Goal: Task Accomplishment & Management: Use online tool/utility

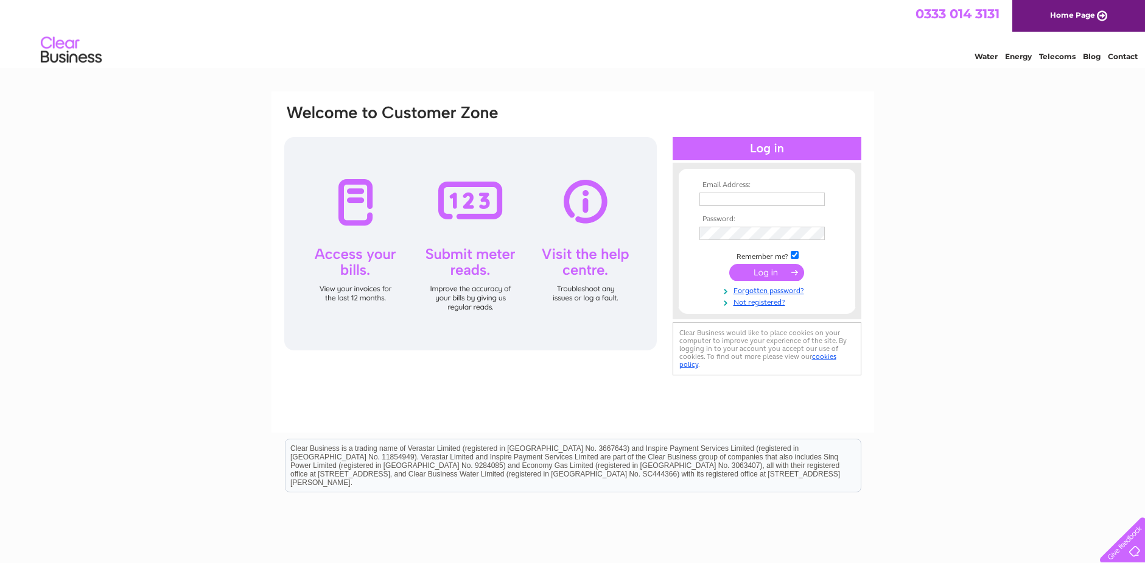
type input "kevin@russellgas.co.uk"
click at [766, 273] on input "submit" at bounding box center [766, 272] width 75 height 17
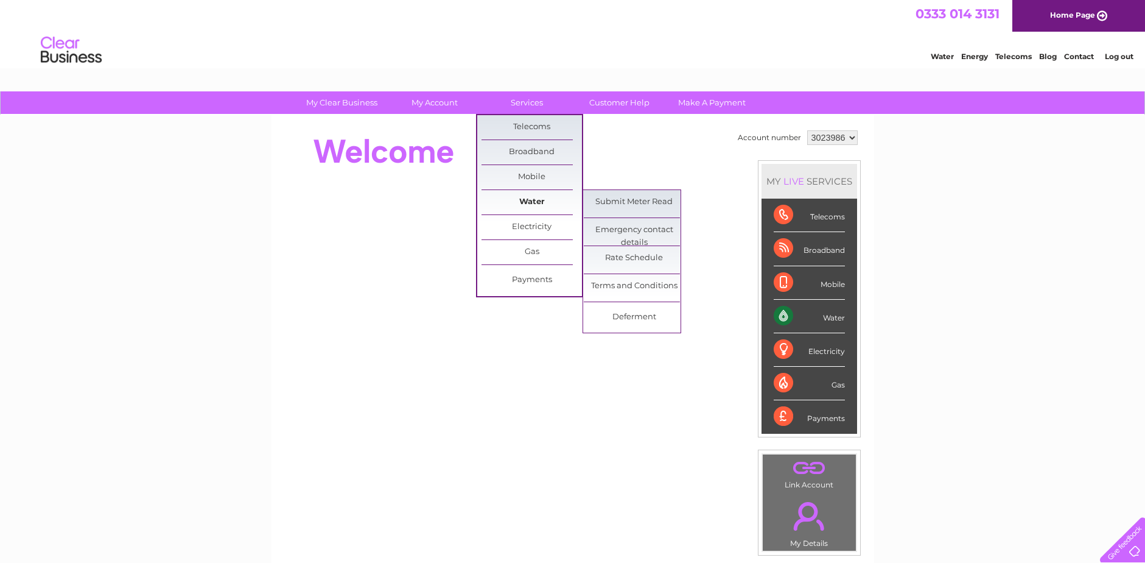
click at [538, 198] on link "Water" at bounding box center [532, 202] width 100 height 24
click at [628, 199] on link "Submit Meter Read" at bounding box center [634, 202] width 100 height 24
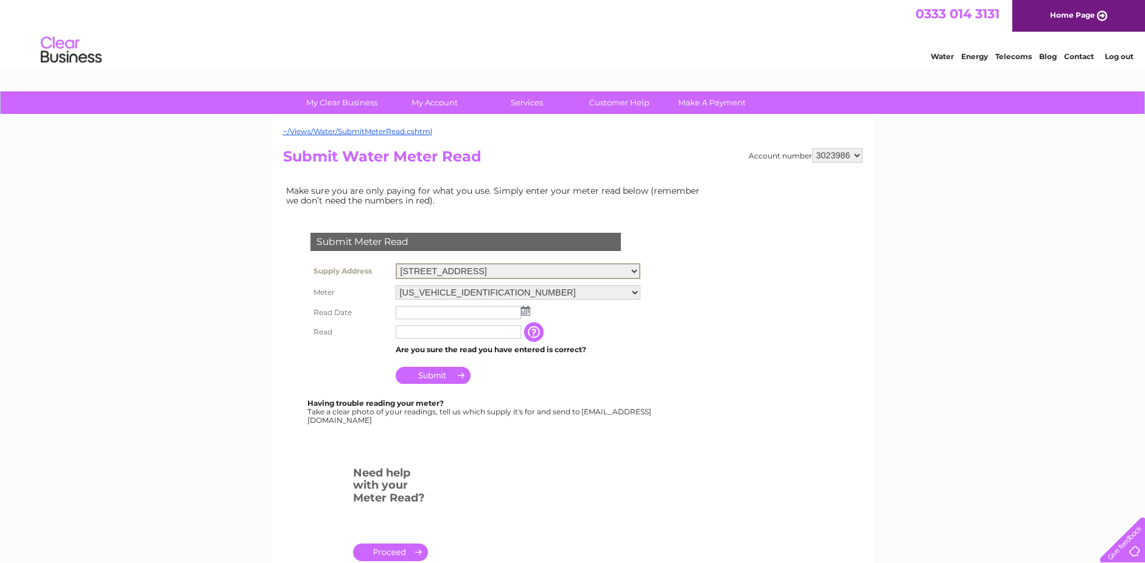
select select "385081"
click at [396, 263] on select "[STREET_ADDRESS]" at bounding box center [518, 271] width 245 height 16
click at [634, 289] on select "06ELSTER16T042492" at bounding box center [518, 292] width 245 height 16
click at [627, 293] on select "06ELSTER17T168371 08ELSTER-X01A031960" at bounding box center [518, 292] width 245 height 16
select select "274684"
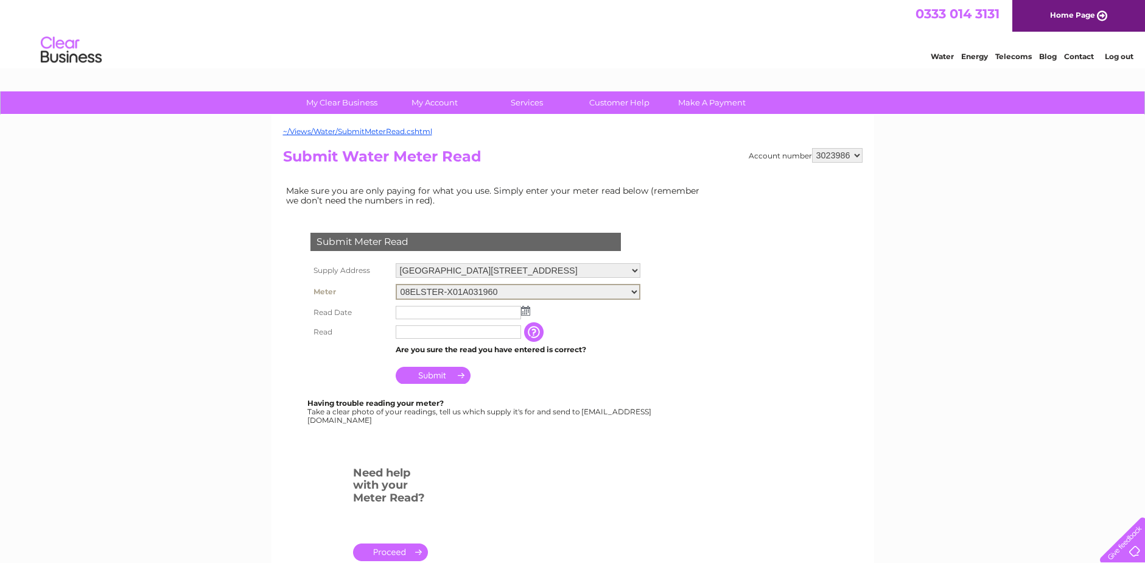
click at [396, 284] on select "06ELSTER17T168371 08ELSTER-X01A031960" at bounding box center [518, 292] width 245 height 16
click at [503, 311] on input "text" at bounding box center [458, 310] width 125 height 13
click at [527, 314] on img at bounding box center [525, 309] width 9 height 10
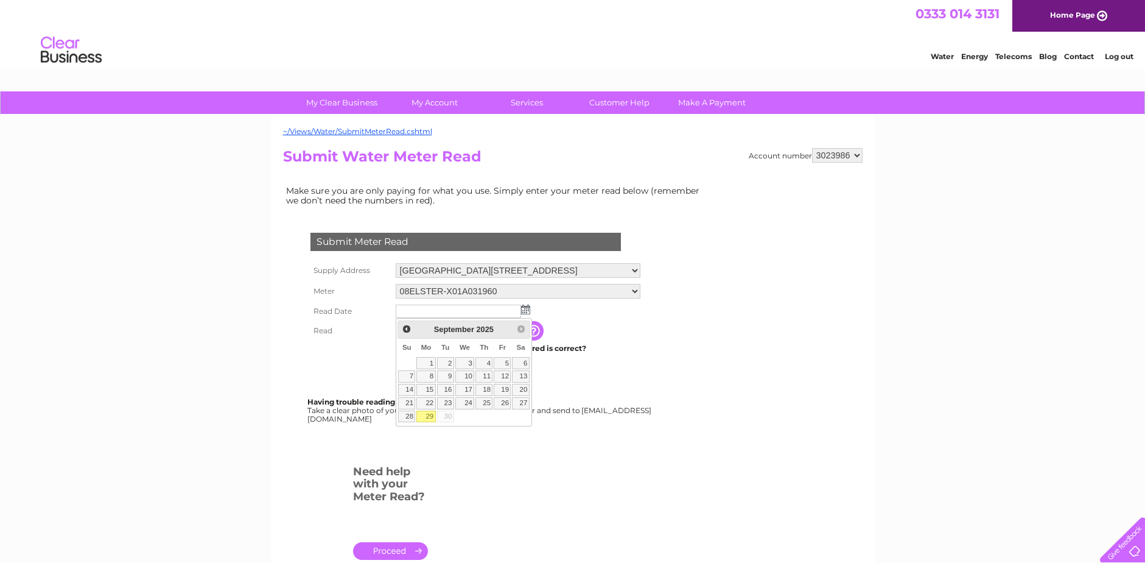
click at [429, 417] on link "29" at bounding box center [425, 416] width 19 height 12
type input "[DATE]"
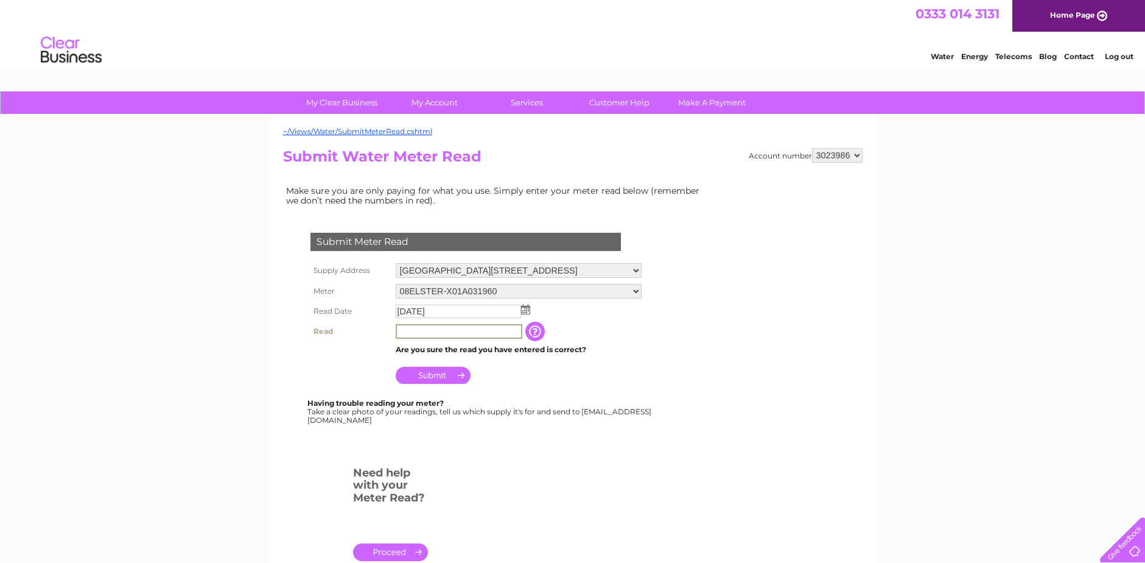
click at [454, 335] on input "text" at bounding box center [459, 331] width 127 height 15
type input "1041"
click at [441, 372] on input "Submit" at bounding box center [433, 373] width 75 height 17
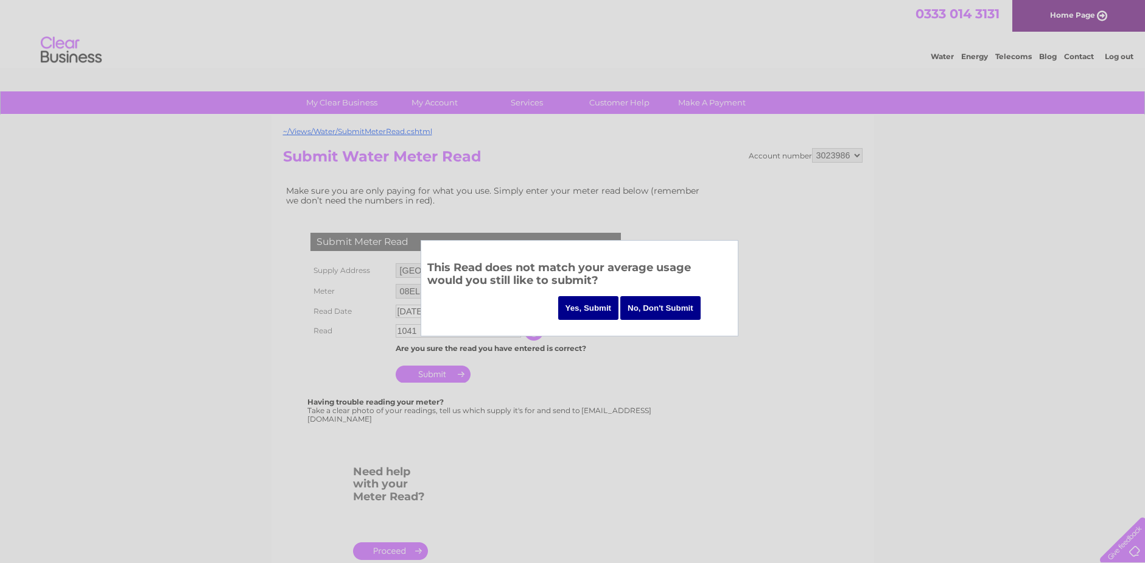
click at [578, 304] on input "Yes, Submit" at bounding box center [588, 308] width 61 height 24
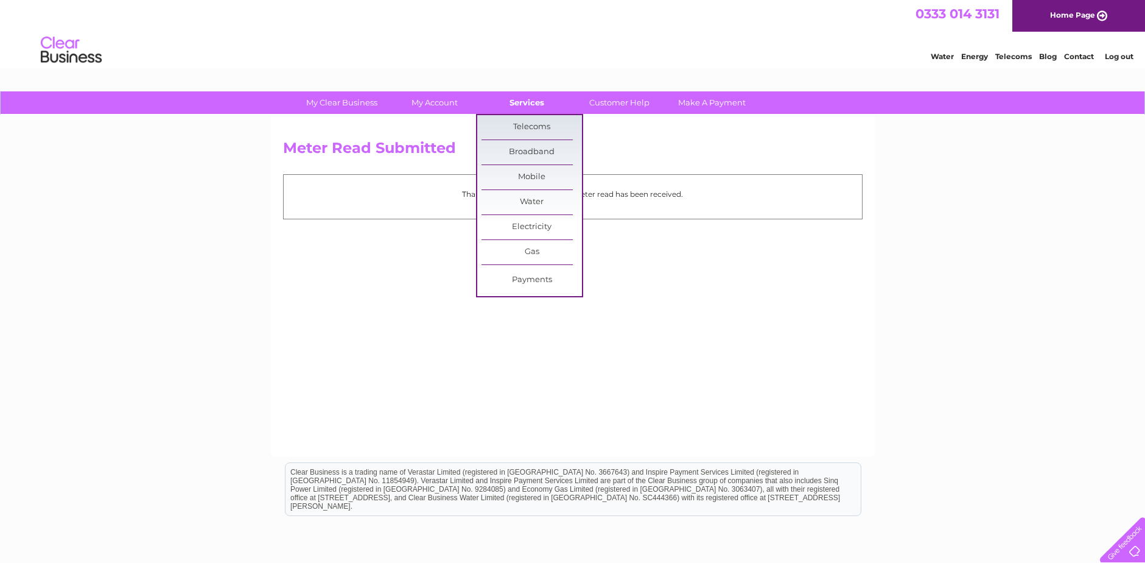
click at [505, 103] on link "Services" at bounding box center [527, 102] width 100 height 23
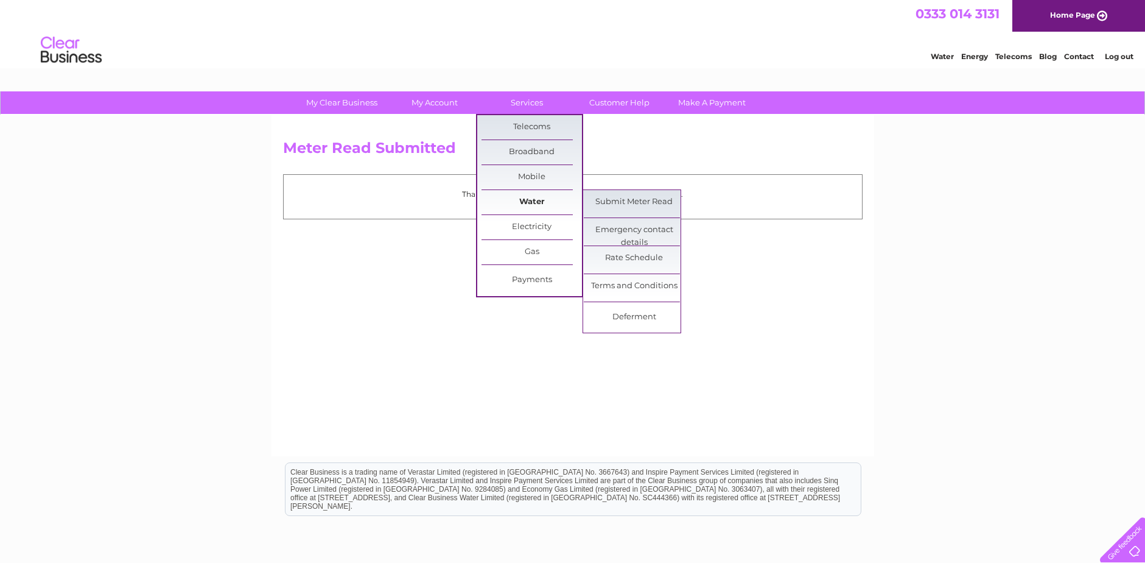
click at [536, 200] on link "Water" at bounding box center [532, 202] width 100 height 24
click at [639, 202] on link "Submit Meter Read" at bounding box center [634, 202] width 100 height 24
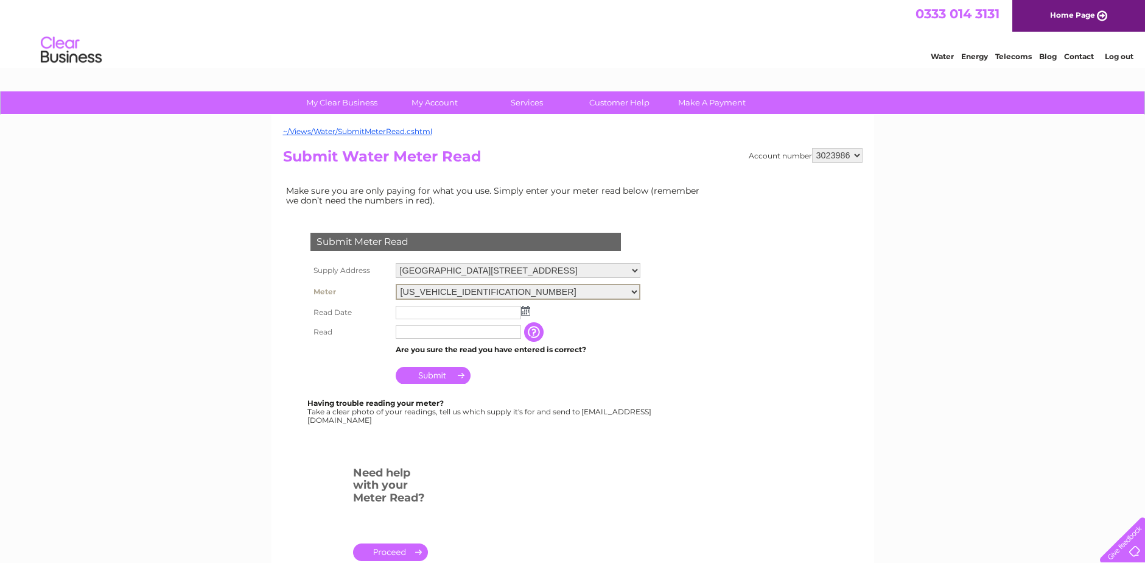
click at [557, 287] on select "06ELSTER17T168371 08ELSTER-X01A031960" at bounding box center [518, 292] width 245 height 16
click at [608, 390] on div "Submit Meter Read Supply Address Workshop, Smithfield, Main Street, Larbert, St…" at bounding box center [468, 321] width 370 height 203
click at [465, 314] on input "text" at bounding box center [458, 310] width 125 height 13
click at [527, 312] on img at bounding box center [526, 310] width 9 height 10
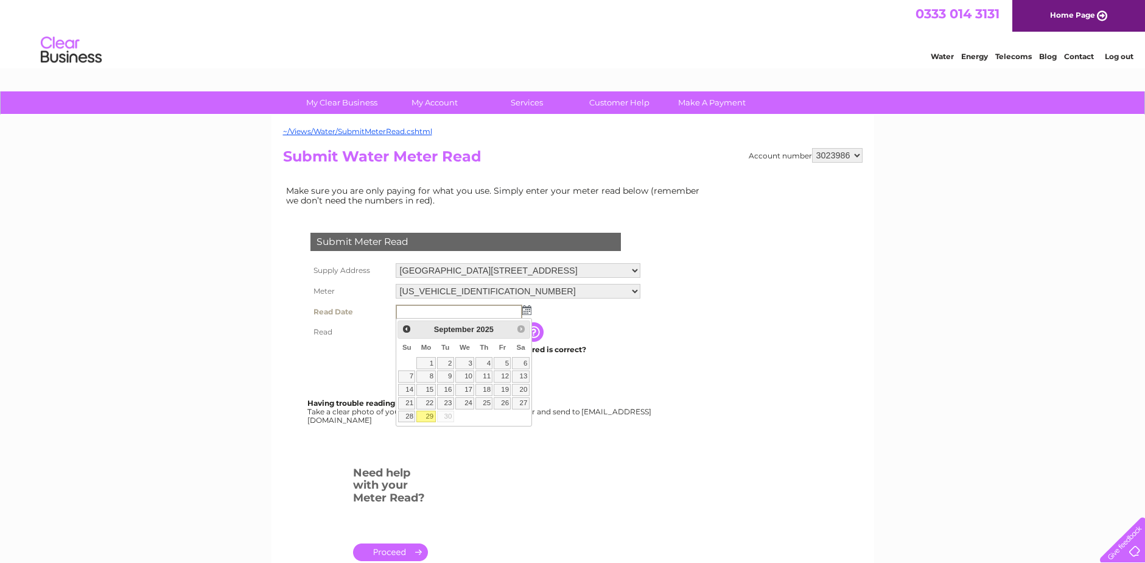
click at [428, 419] on link "29" at bounding box center [425, 416] width 19 height 12
type input "2025/09/29"
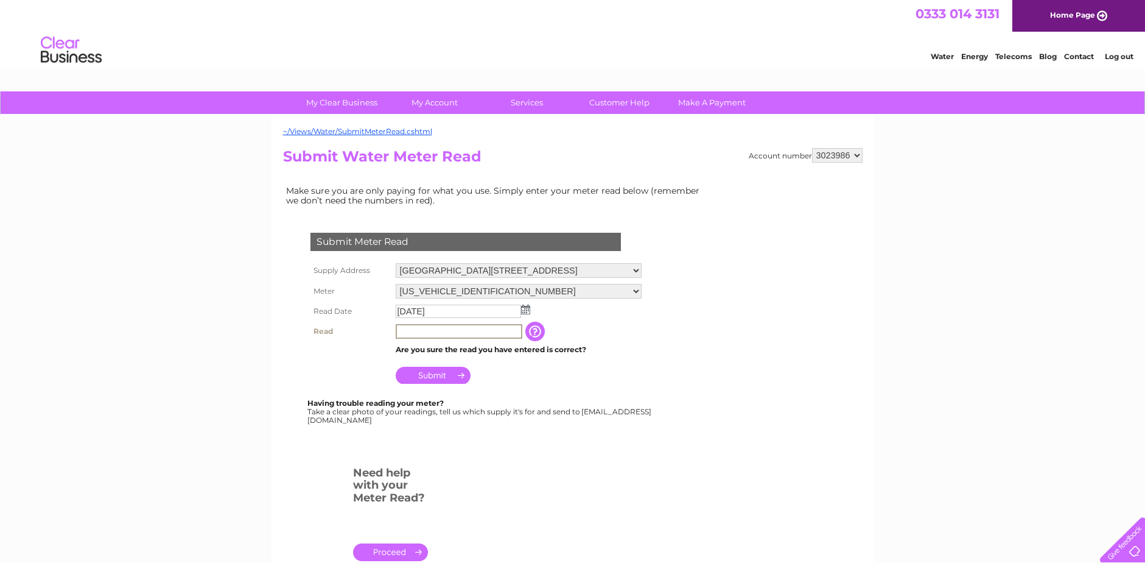
click at [427, 335] on input "text" at bounding box center [459, 331] width 127 height 15
type input "445"
click at [435, 377] on input "Submit" at bounding box center [433, 373] width 75 height 17
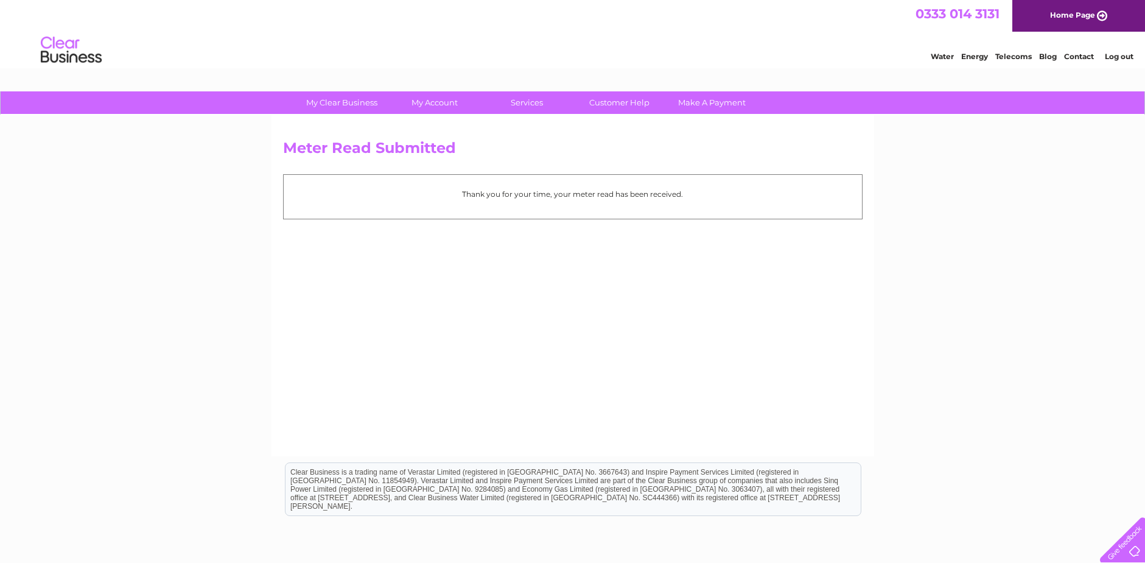
click at [1126, 55] on link "Log out" at bounding box center [1119, 56] width 29 height 9
